Goal: Find specific page/section: Find specific page/section

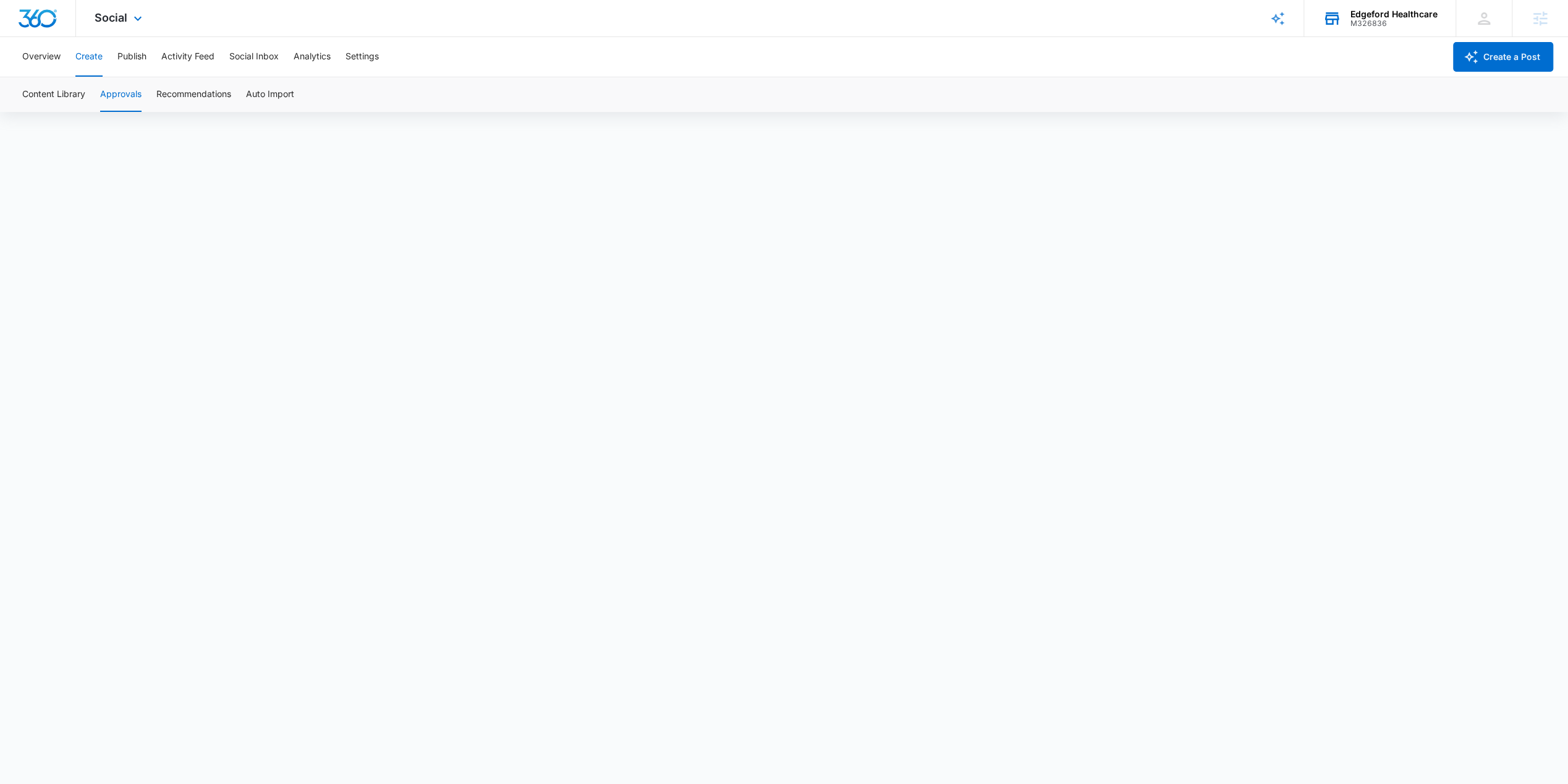
click at [1369, 1] on div "Edgeford Healthcare M326836 Your Accounts View All" at bounding box center [1379, 18] width 151 height 37
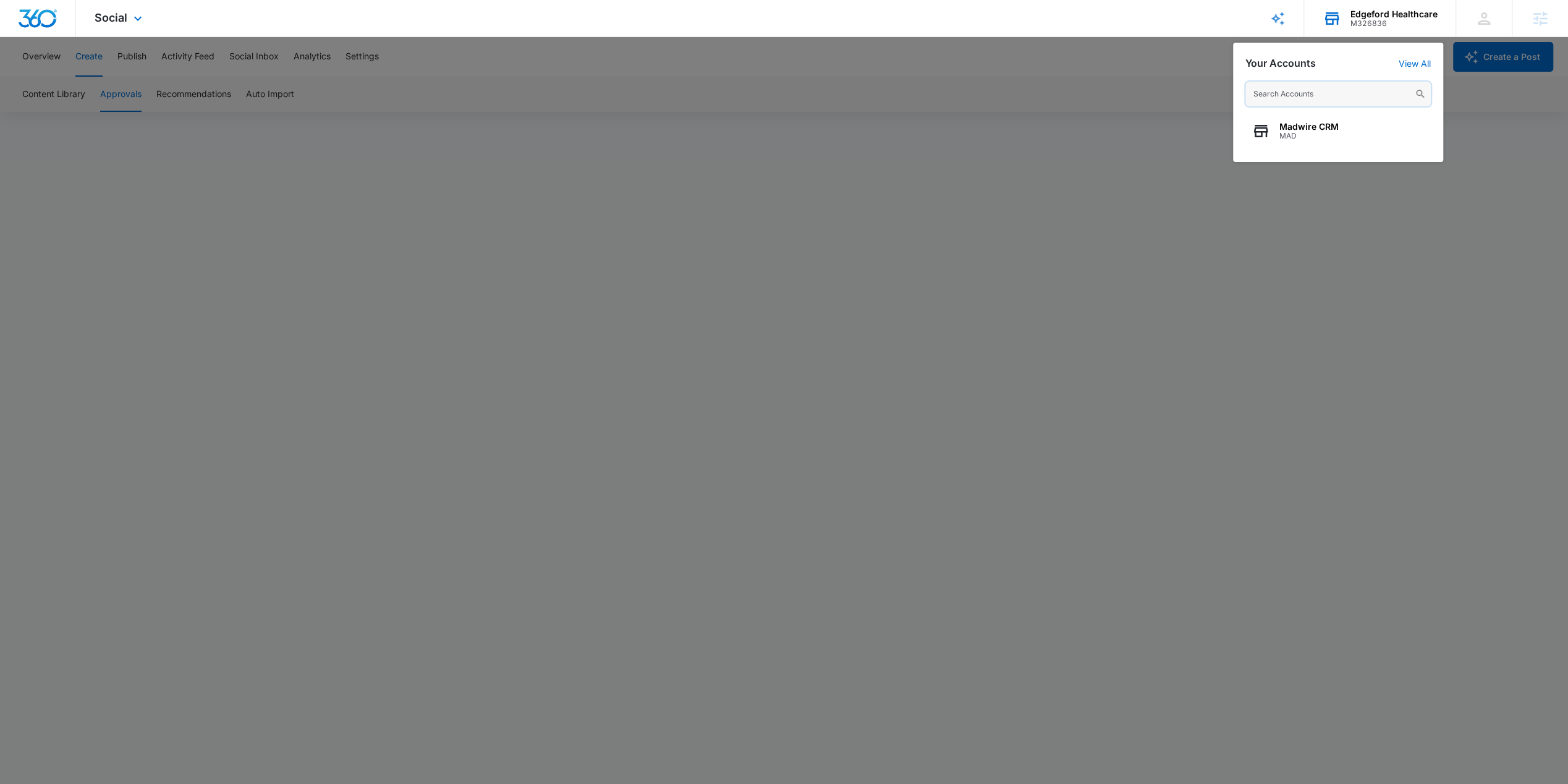
paste input "M38971"
type input "M38971"
click at [1330, 123] on span "Trusted King Transportation Drivers University" at bounding box center [1352, 126] width 146 height 10
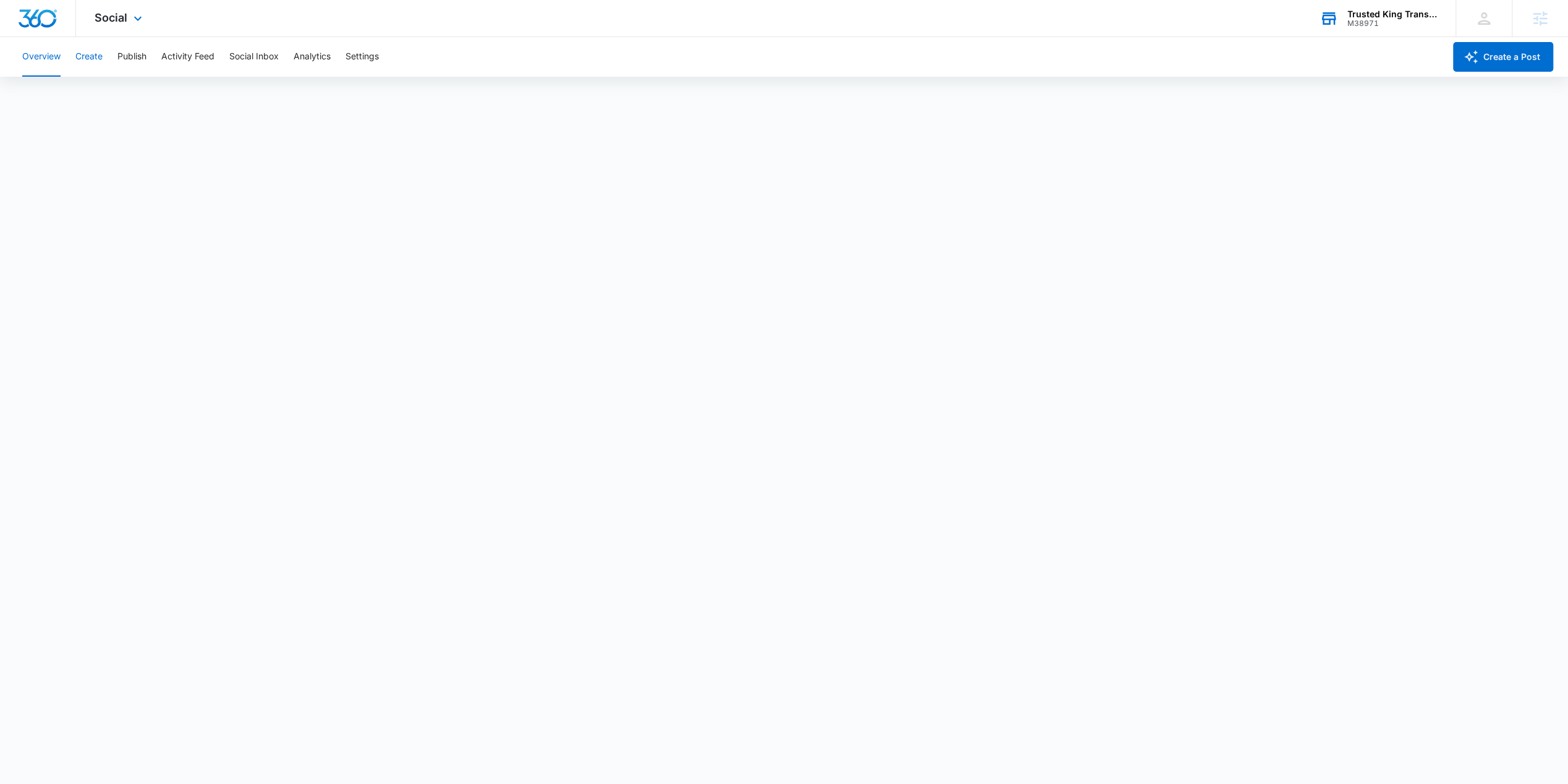
click at [89, 52] on button "Create" at bounding box center [89, 57] width 27 height 40
click at [128, 100] on button "Approvals" at bounding box center [120, 94] width 41 height 34
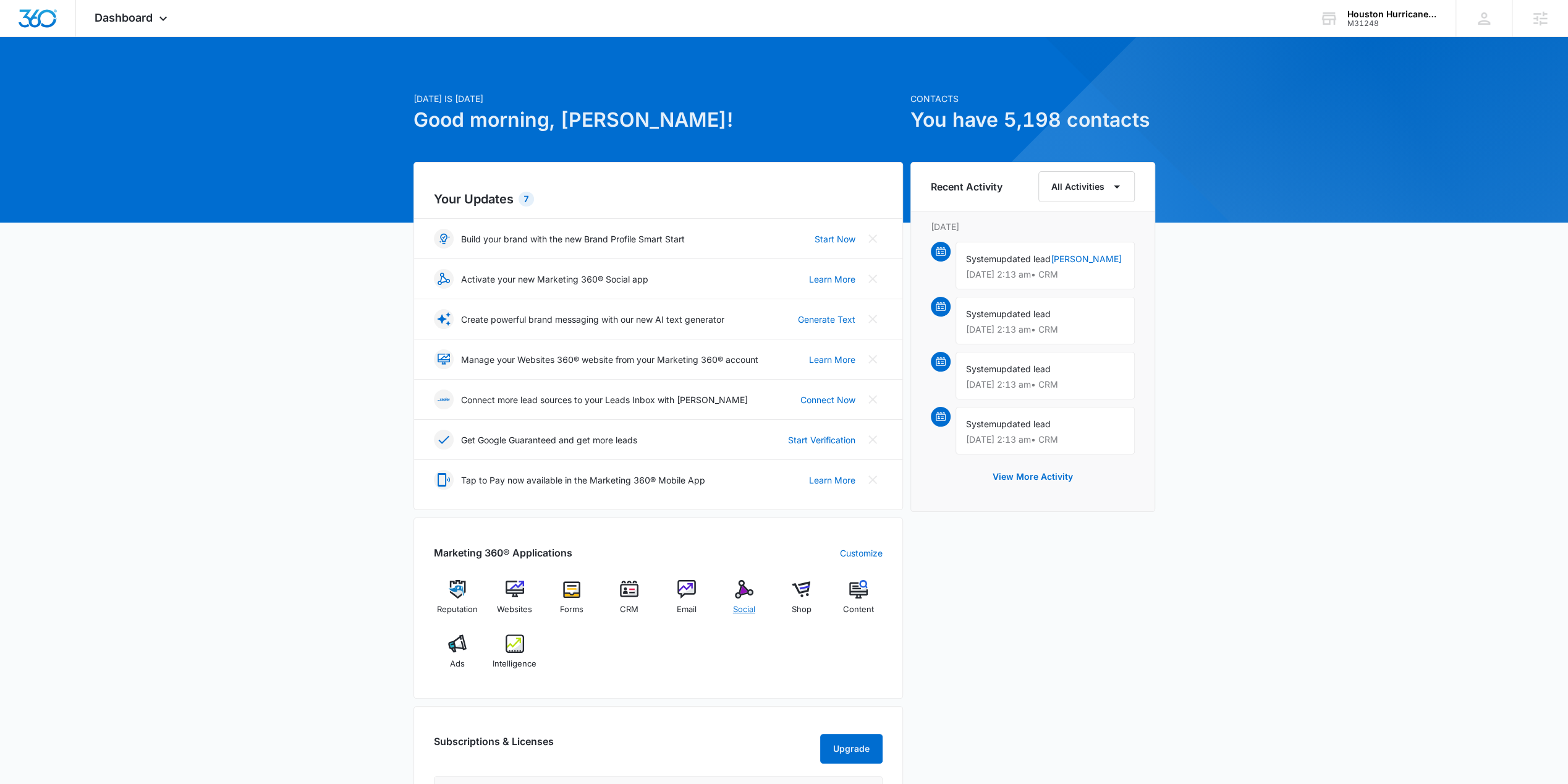
click at [736, 585] on img at bounding box center [744, 589] width 19 height 19
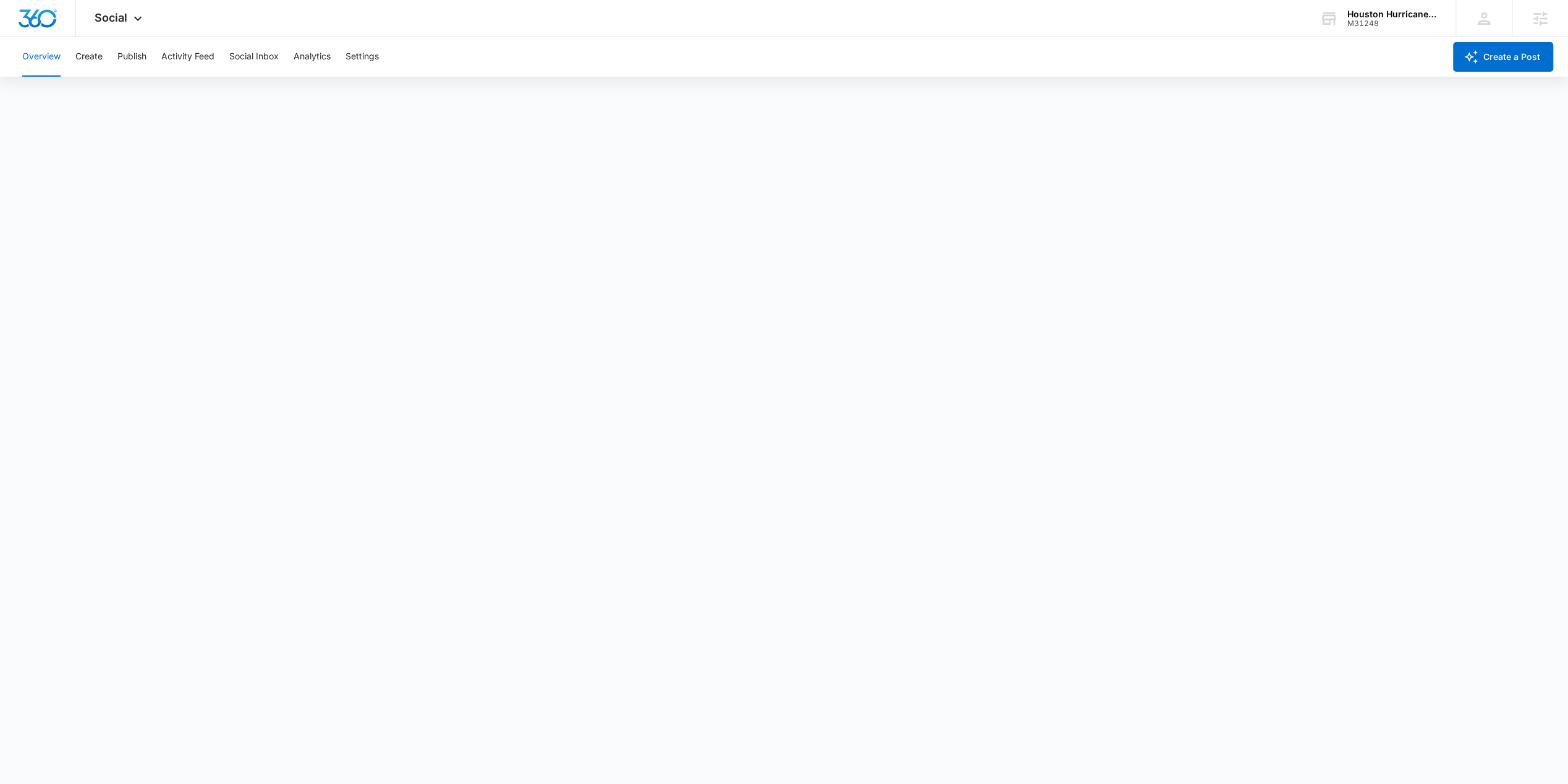
click at [103, 58] on div "Overview Create Publish Activity Feed Social Inbox Analytics Settings" at bounding box center [729, 57] width 1430 height 40
click at [94, 54] on button "Create" at bounding box center [89, 57] width 27 height 40
click at [139, 96] on button "Approvals" at bounding box center [120, 94] width 41 height 34
click at [1368, 18] on div "Houston Hurricane & Security Products" at bounding box center [1392, 13] width 90 height 10
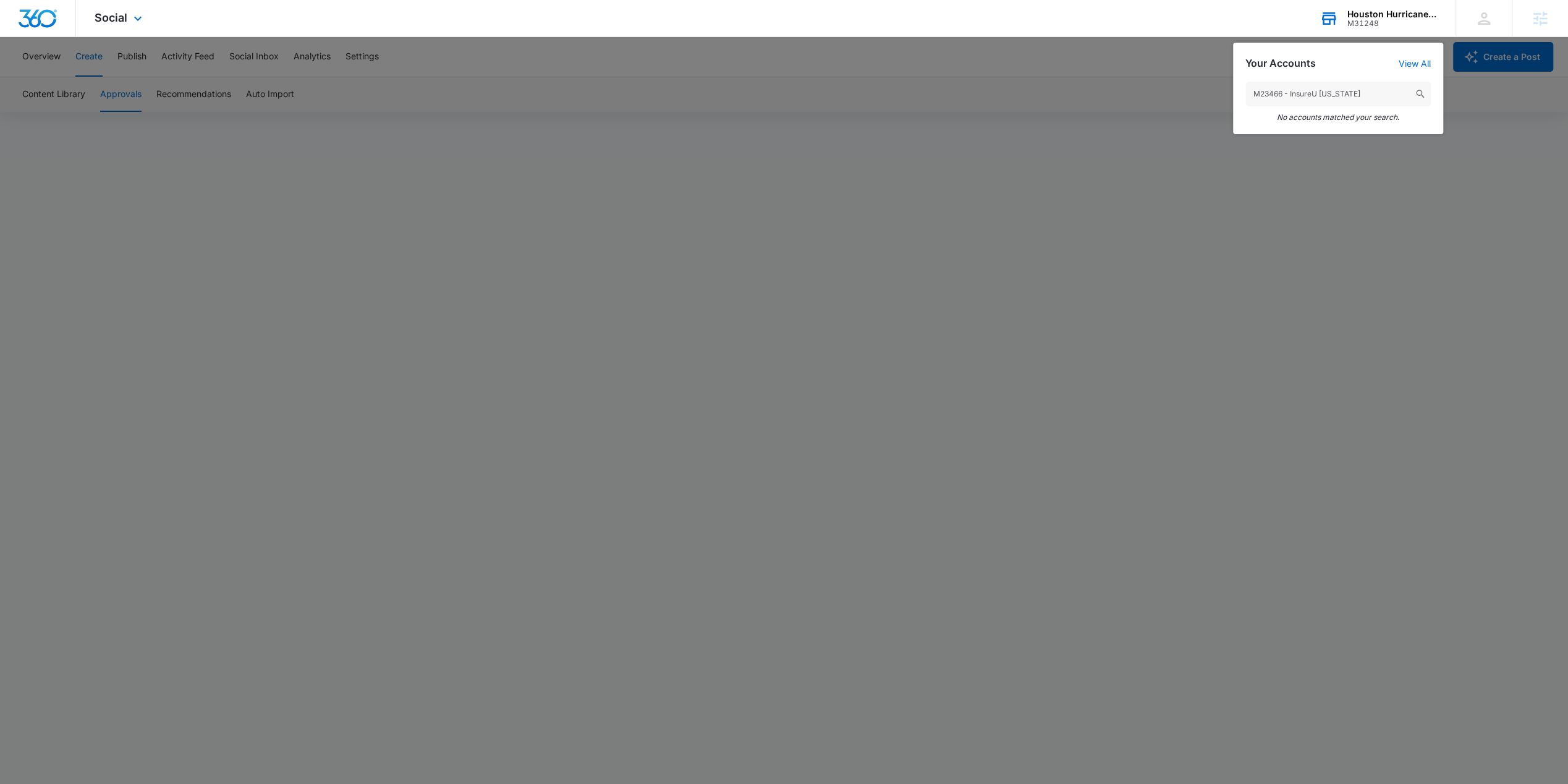
drag, startPoint x: 1359, startPoint y: 91, endPoint x: 1284, endPoint y: 94, distance: 75.1
click at [1284, 94] on input "M23466 - InsureU Colorado" at bounding box center [1338, 94] width 185 height 24
type input "M23466"
click at [1252, 131] on icon "button" at bounding box center [1261, 130] width 19 height 19
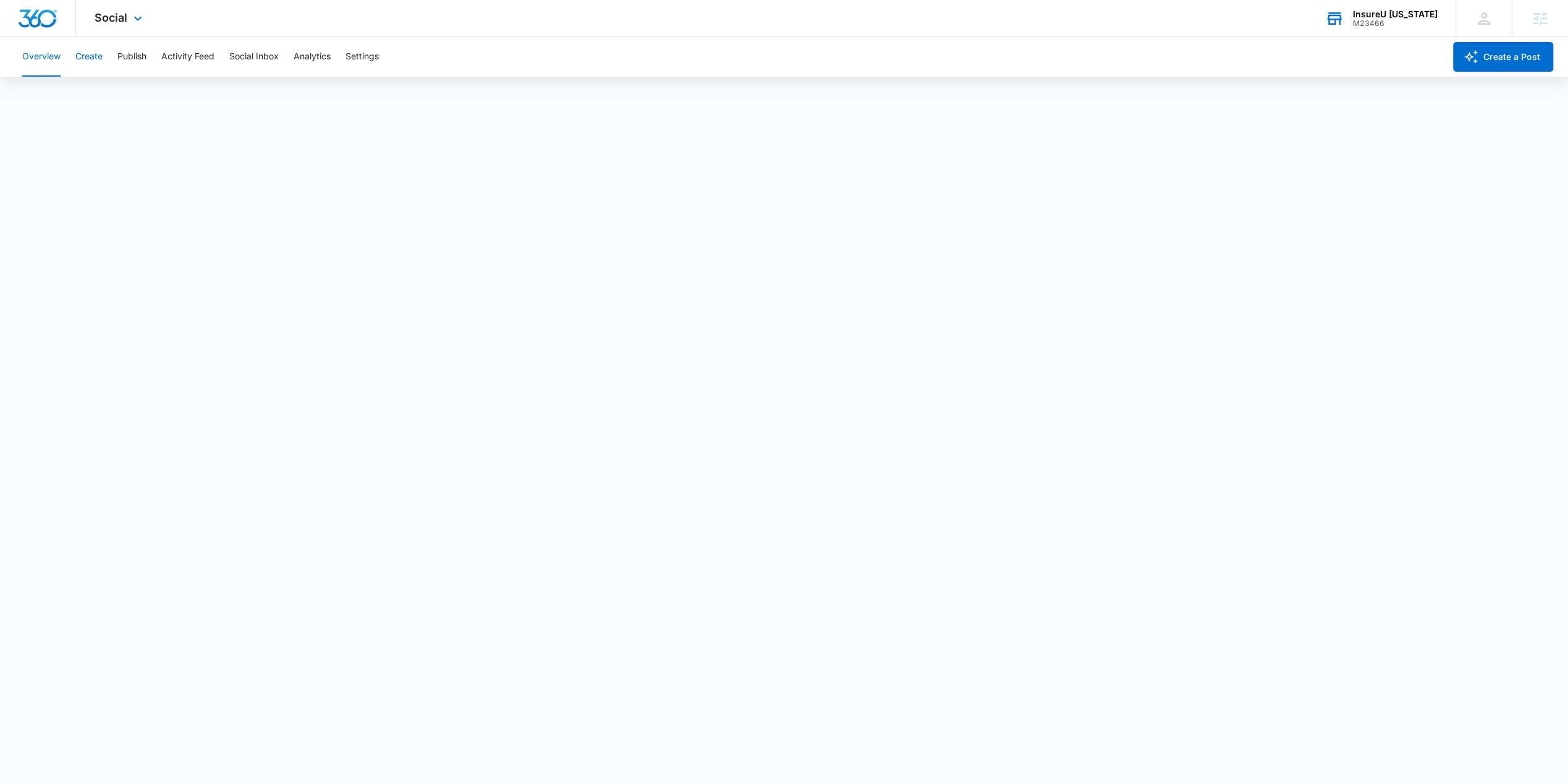
click at [87, 56] on button "Create" at bounding box center [89, 57] width 27 height 40
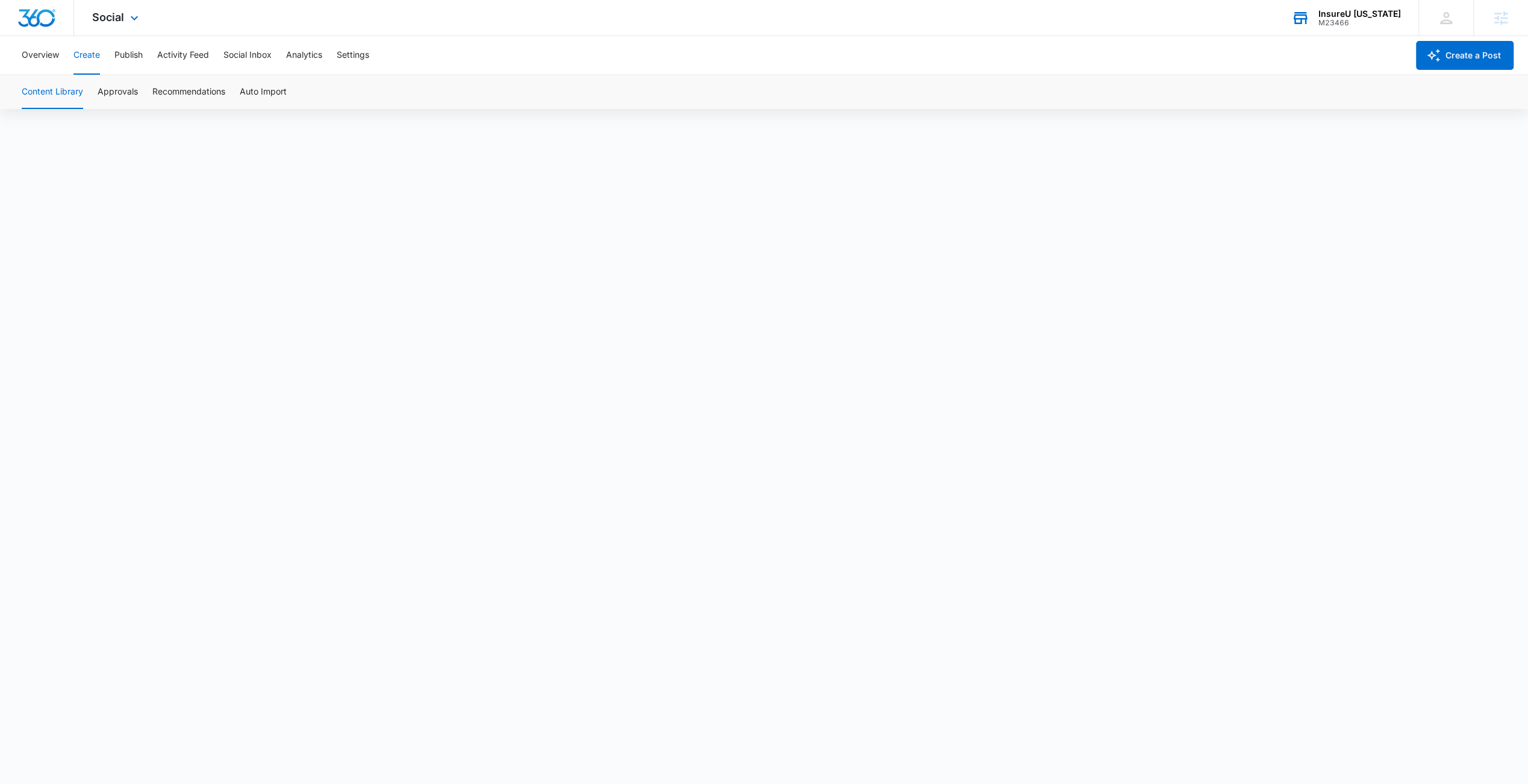
scroll to position [9, 0]
click at [121, 95] on button "Approvals" at bounding box center [117, 92] width 40 height 33
